Goal: Transaction & Acquisition: Purchase product/service

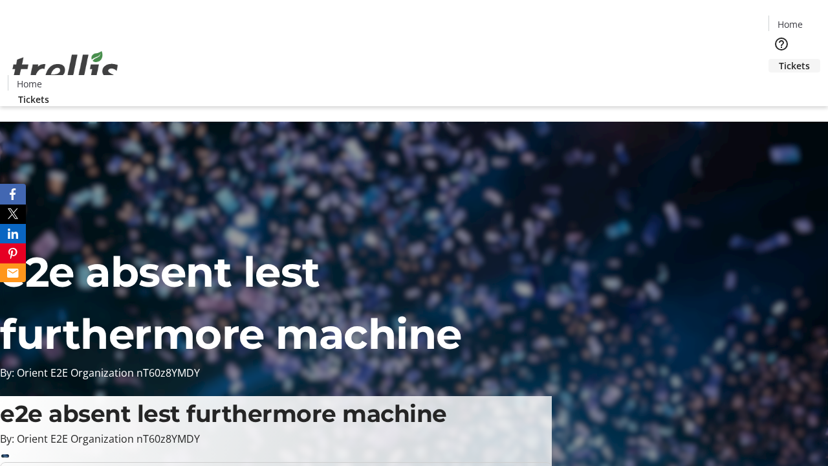
click at [779, 59] on span "Tickets" at bounding box center [794, 66] width 31 height 14
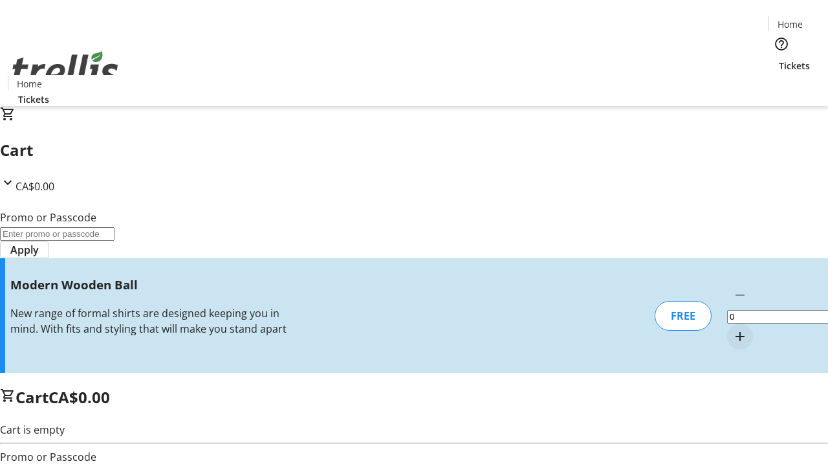
click at [732, 329] on mat-icon "Increment by one" at bounding box center [740, 337] width 16 height 16
type input "1"
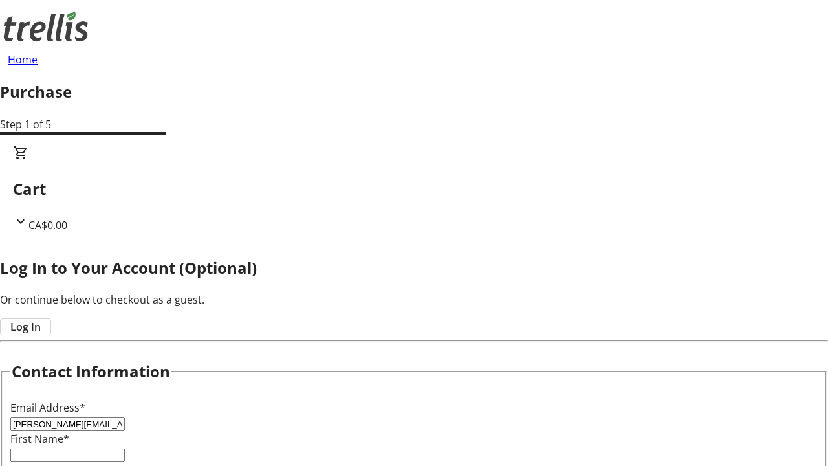
type input "[PERSON_NAME][EMAIL_ADDRESS][DOMAIN_NAME]"
type input "[PERSON_NAME]"
